Goal: Task Accomplishment & Management: Manage account settings

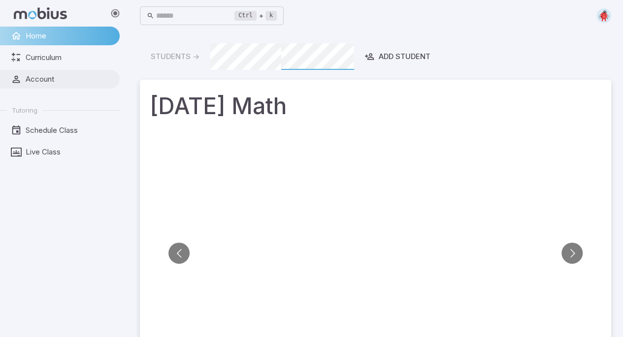
click at [76, 86] on link "Account" at bounding box center [60, 79] width 120 height 19
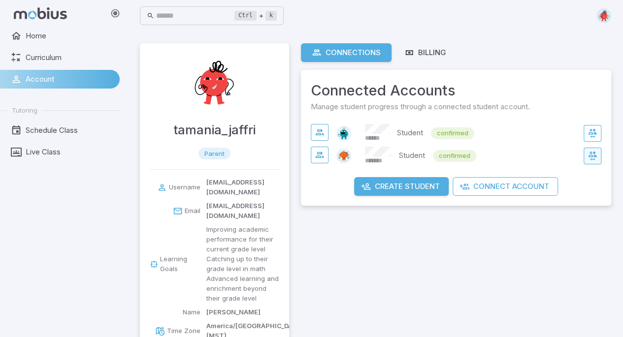
click at [592, 155] on icon "button" at bounding box center [593, 156] width 10 height 10
